Goal: Transaction & Acquisition: Register for event/course

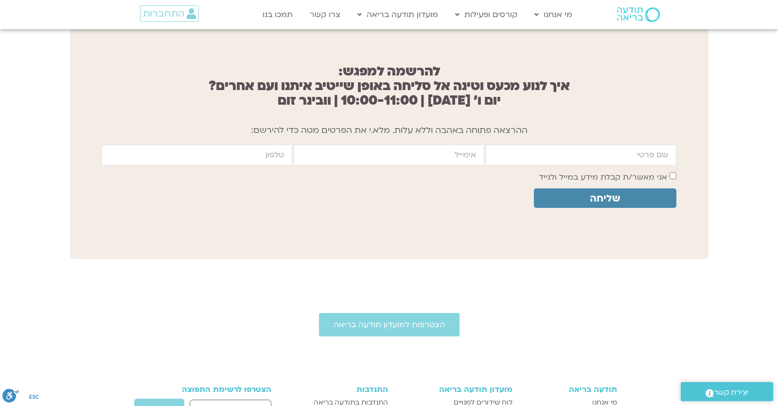
scroll to position [781, 0]
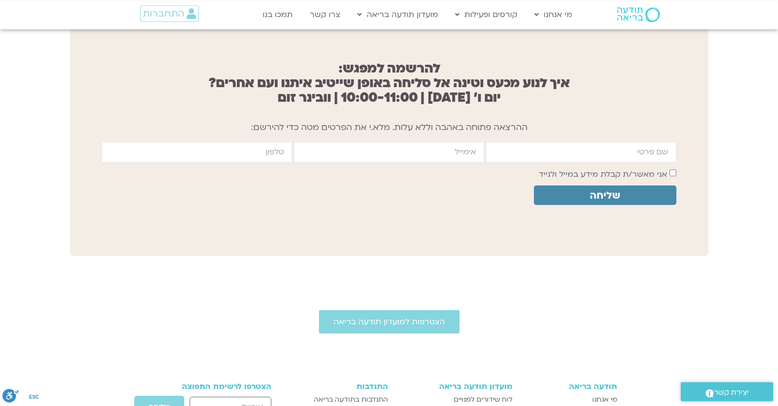
click at [150, 229] on div "להרשמה למפגש: איך לנוע מכעס וטינה אל סליחה באופן שייטיב איתנו ועם אחרים? יום ו׳…" at bounding box center [389, 139] width 639 height 234
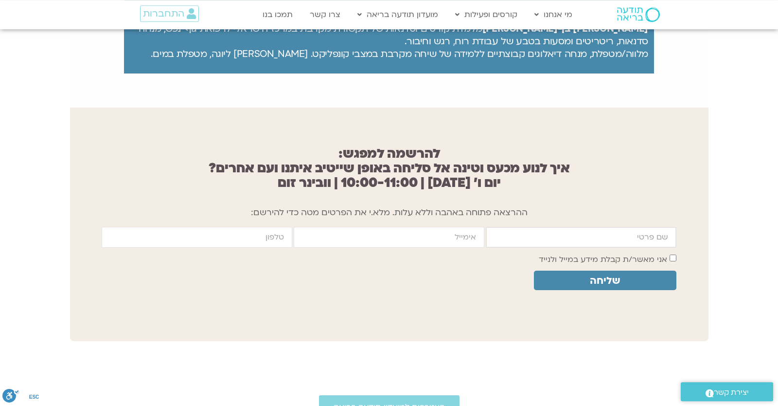
click at [543, 244] on input "firstname" at bounding box center [581, 237] width 191 height 21
click at [548, 235] on input "firstname" at bounding box center [581, 237] width 191 height 21
type input "יונתן"
click at [413, 229] on input "email" at bounding box center [389, 237] width 191 height 21
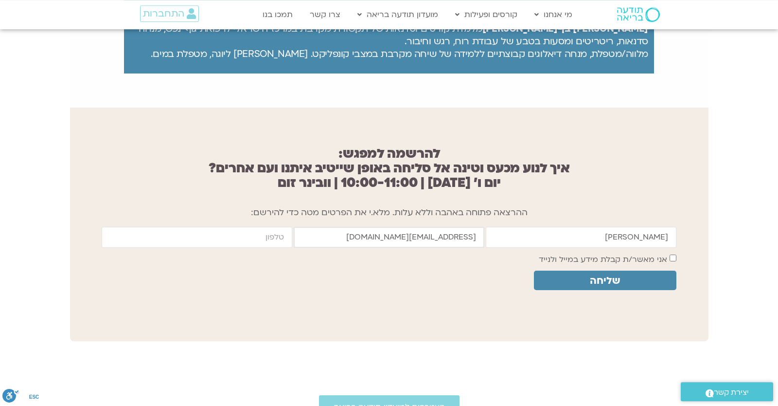
type input "yonatanrf3@gmail.com"
click at [261, 230] on input "cellphone" at bounding box center [197, 237] width 191 height 21
type input "0546099041"
click at [620, 256] on label "אני מאשר/ת קבלת מידע במייל ולנייד" at bounding box center [603, 259] width 128 height 11
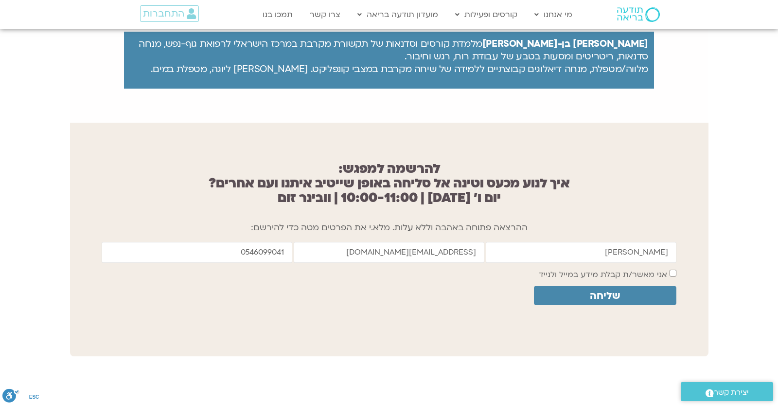
scroll to position [766, 0]
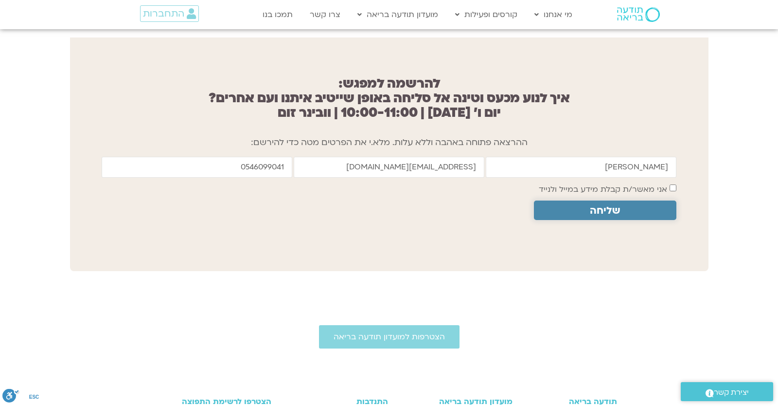
click at [580, 214] on button "שליחה" at bounding box center [605, 209] width 143 height 19
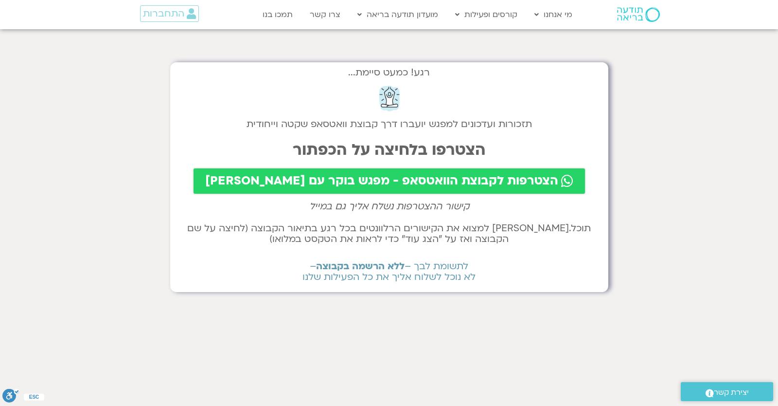
click at [436, 195] on div "רגע! כמעט סיימת... תזכורות ועדכונים למפגש יועברו דרך קבוצת וואטסאפ שקטה וייחודי…" at bounding box center [389, 177] width 438 height 230
click at [432, 188] on span "הצטרפות לקבוצת הוואטסאפ - מפגש בוקר עם [PERSON_NAME]" at bounding box center [381, 181] width 353 height 14
